Goal: Task Accomplishment & Management: Complete application form

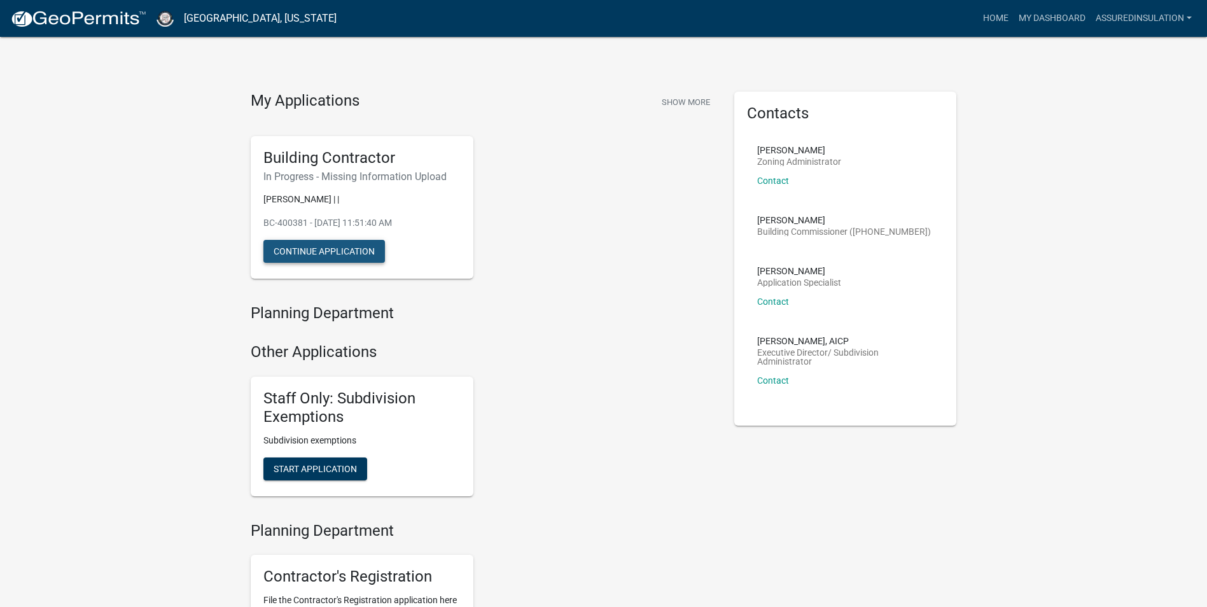
click at [353, 248] on button "Continue Application" at bounding box center [324, 251] width 122 height 23
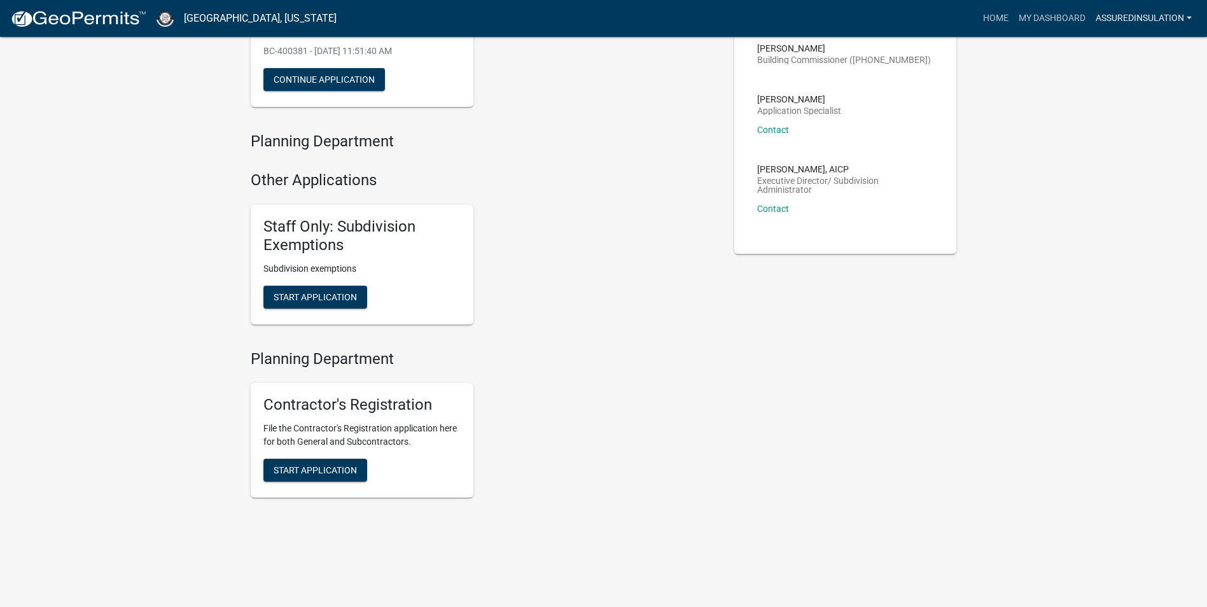
click at [1191, 11] on link "AssuredInsulation" at bounding box center [1144, 18] width 106 height 24
click at [328, 465] on span "Start Application" at bounding box center [315, 470] width 83 height 10
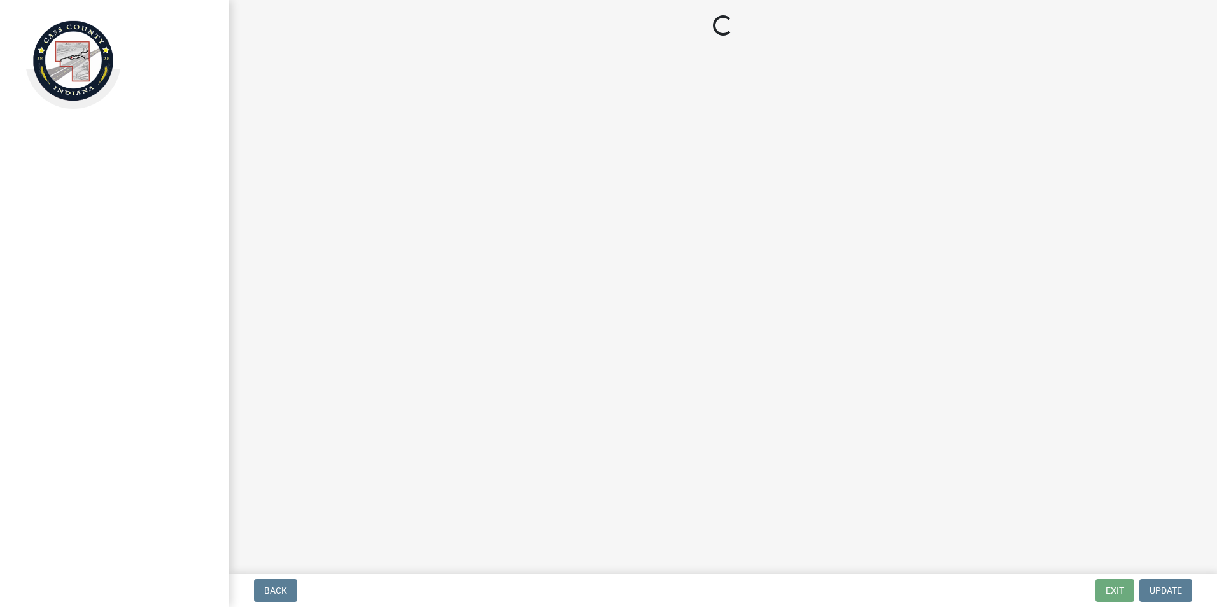
select select "IL"
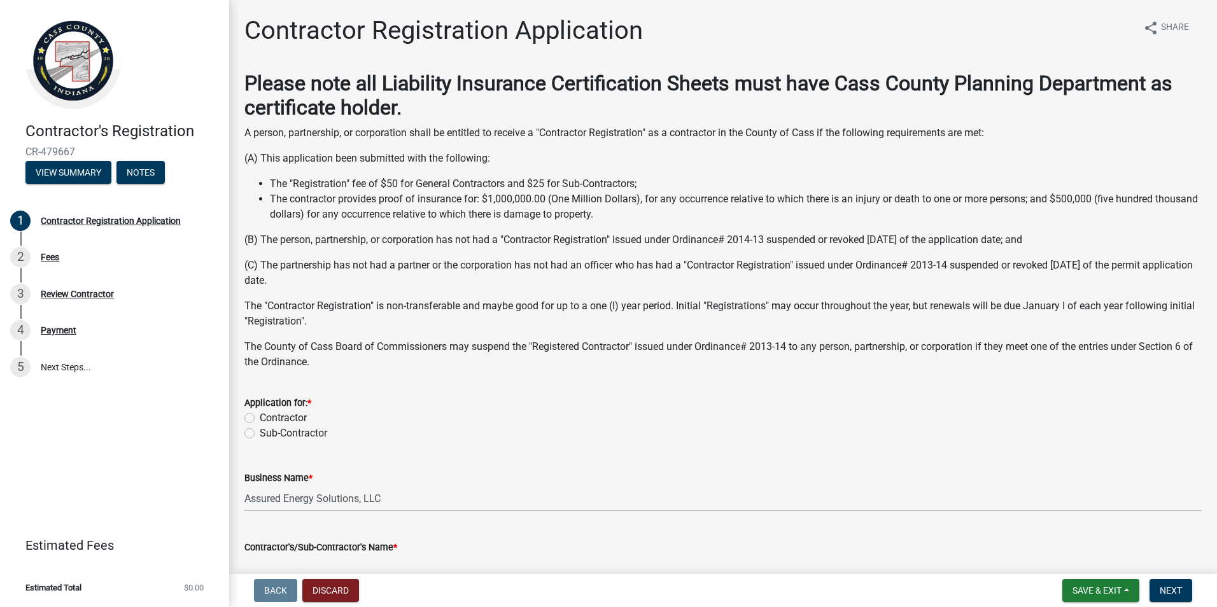
click at [260, 416] on label "Contractor" at bounding box center [283, 417] width 47 height 15
click at [260, 416] on input "Contractor" at bounding box center [264, 414] width 8 height 8
radio input "true"
click at [84, 171] on button "View Summary" at bounding box center [68, 172] width 86 height 23
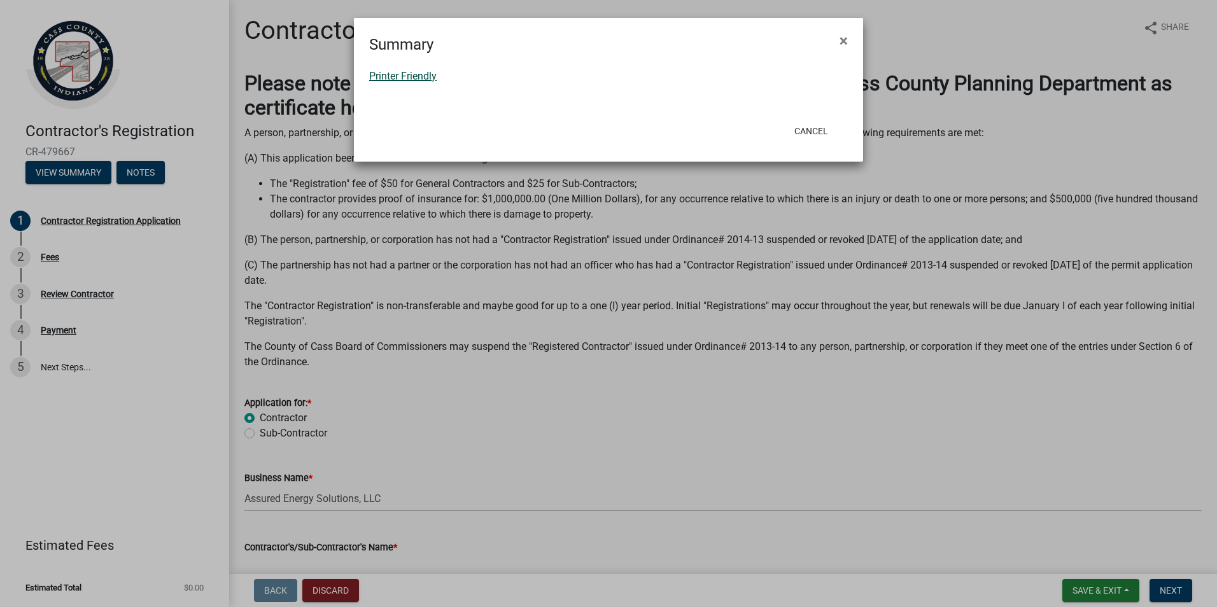
click at [400, 72] on link "Printer Friendly" at bounding box center [402, 76] width 67 height 12
click at [812, 132] on button "Cancel" at bounding box center [811, 131] width 54 height 23
